Goal: Find specific page/section: Find specific page/section

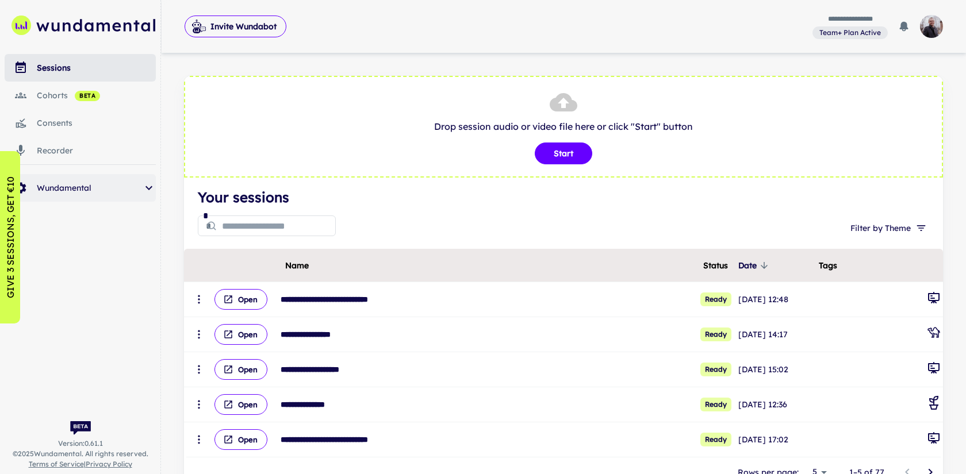
click at [132, 189] on span "Wundamental" at bounding box center [89, 188] width 105 height 13
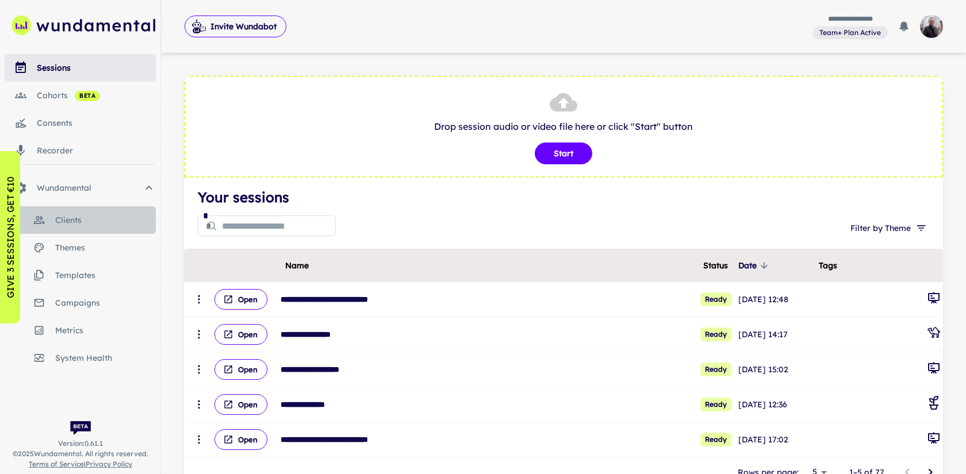
click at [94, 228] on link "clients" at bounding box center [80, 220] width 151 height 28
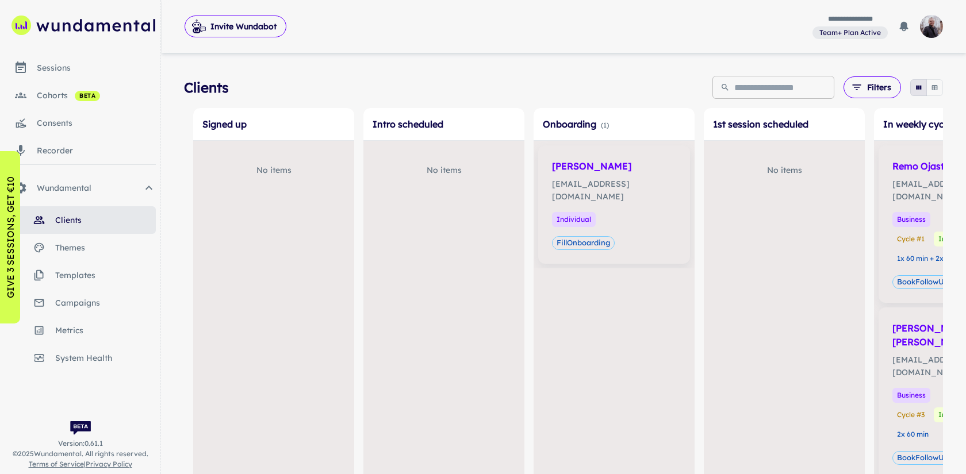
click at [739, 93] on input "text" at bounding box center [784, 87] width 100 height 23
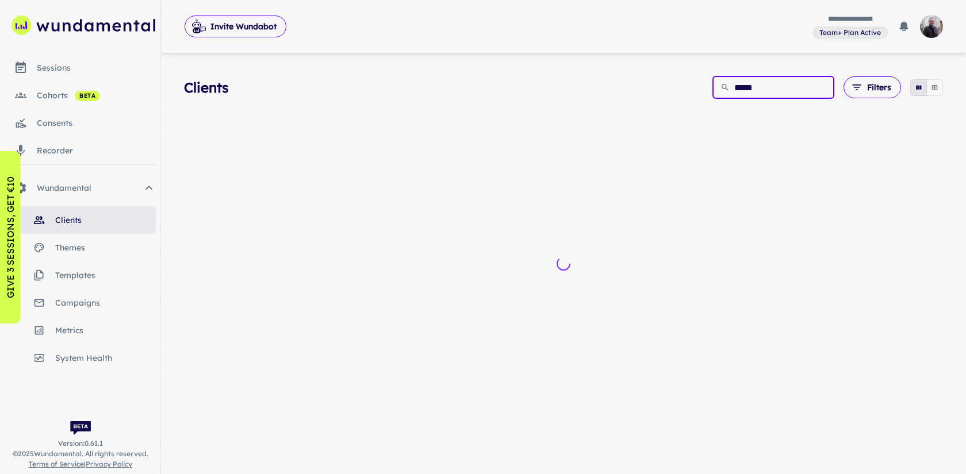
type input "*****"
click at [930, 87] on button "button" at bounding box center [934, 87] width 17 height 17
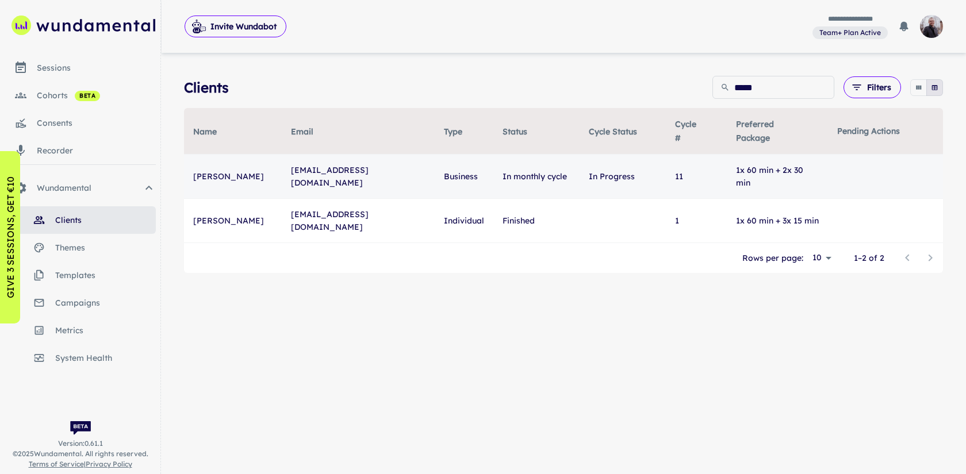
click at [245, 164] on td "[PERSON_NAME]" at bounding box center [233, 177] width 98 height 44
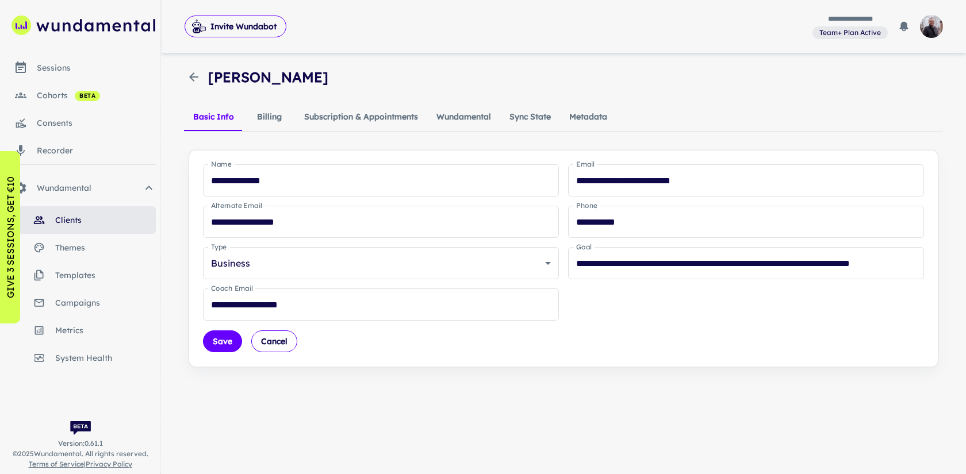
click at [448, 123] on button "Wundamental" at bounding box center [463, 117] width 73 height 28
